Goal: Find specific page/section: Find specific page/section

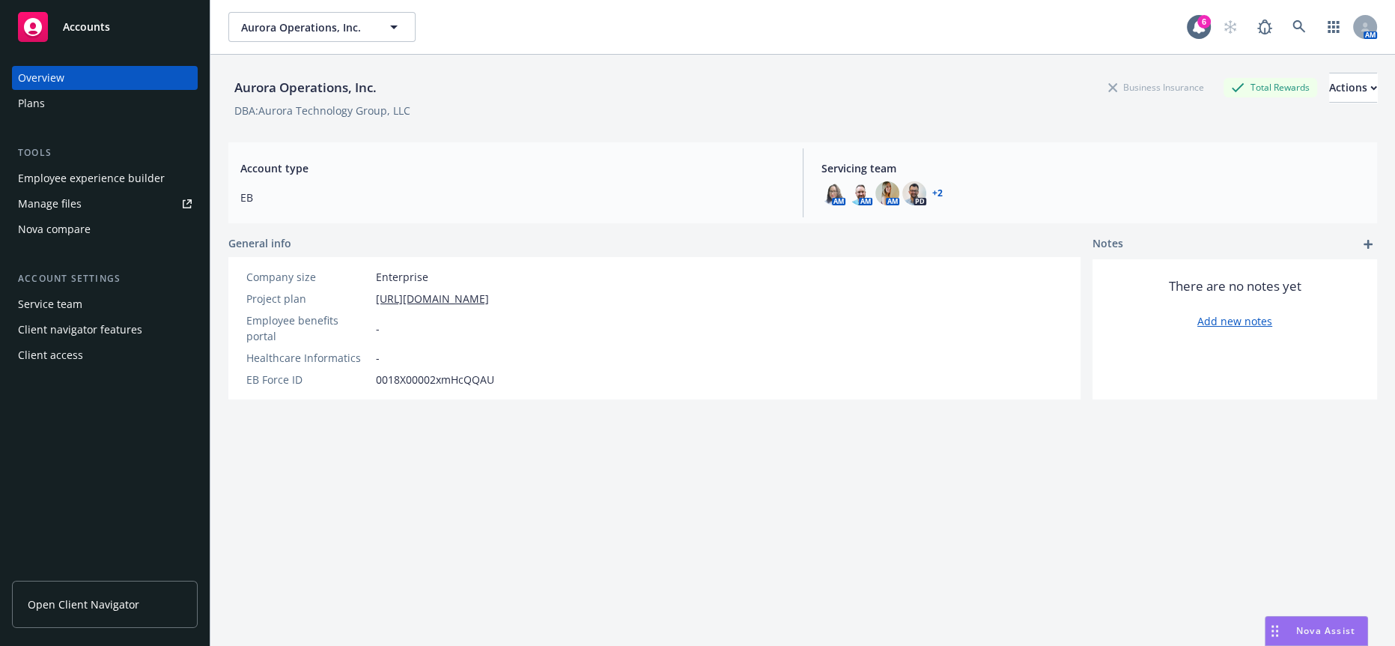
click at [431, 449] on div "Aurora Operations, Inc. Business Insurance Total Rewards Actions DBA: Aurora Te…" at bounding box center [802, 369] width 1149 height 628
